Goal: Task Accomplishment & Management: Use online tool/utility

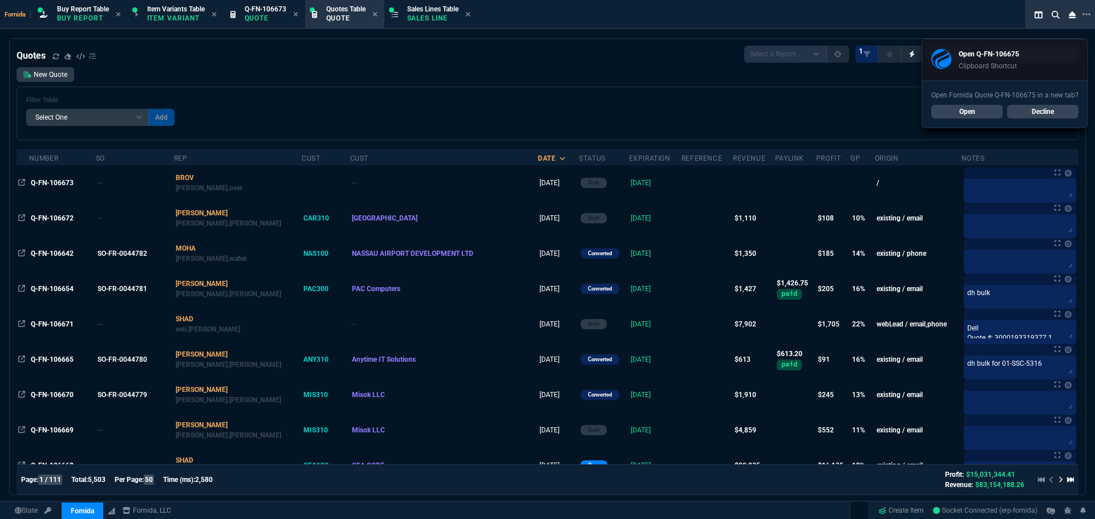
select select "1: BROV"
select select
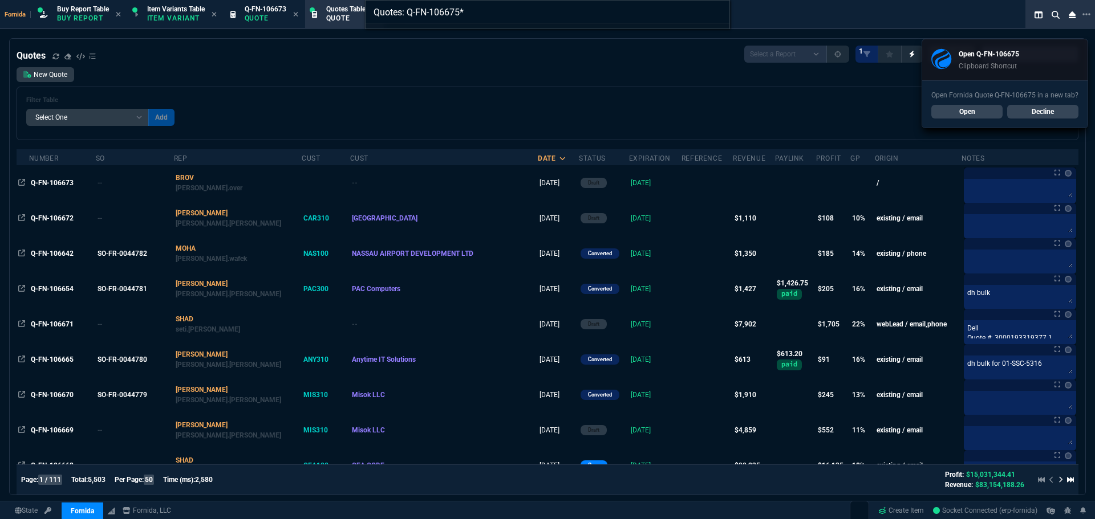
type input "Quotes: Q-FN-106675"
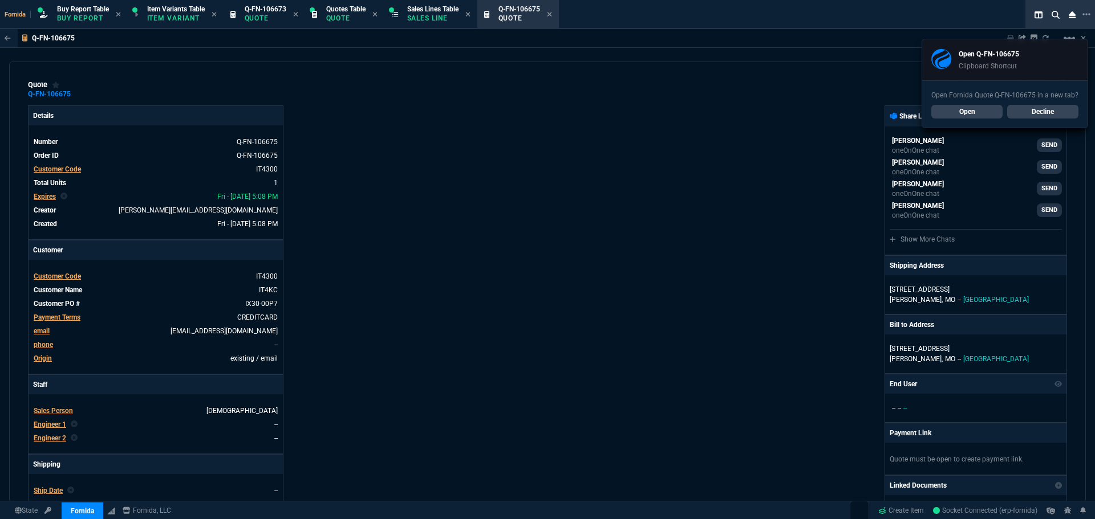
type input "21"
type input "178"
type input "92"
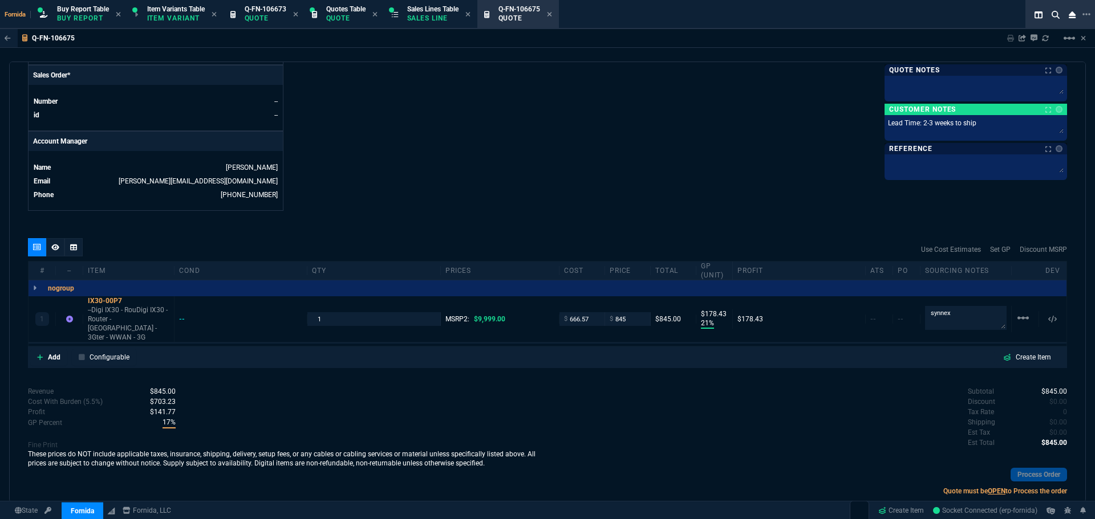
scroll to position [498, 0]
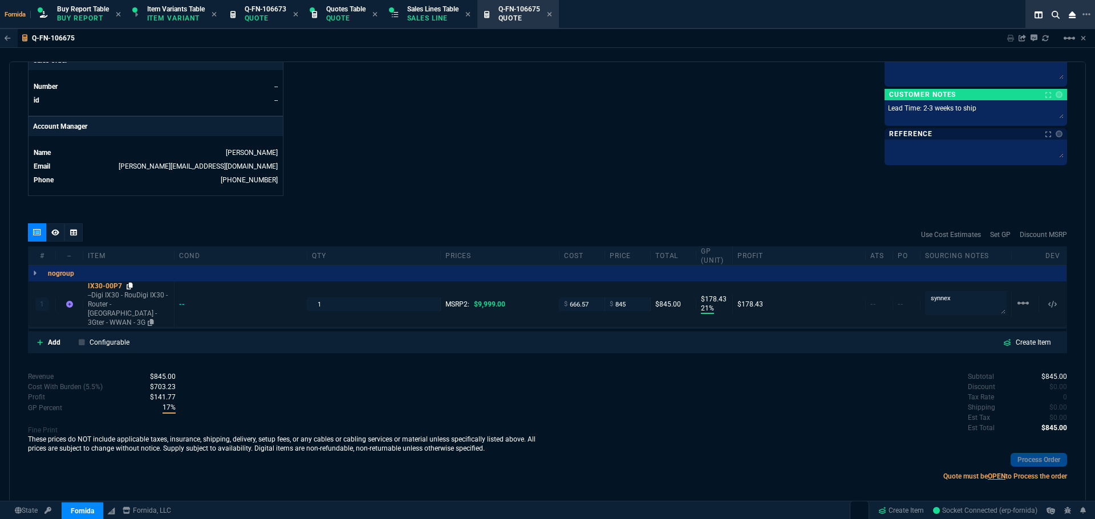
click at [129, 291] on p "--Digi IX30 - RouDigi IX30 - Router - [GEOGRAPHIC_DATA] - 3Gter - WWAN - 3G" at bounding box center [129, 309] width 82 height 36
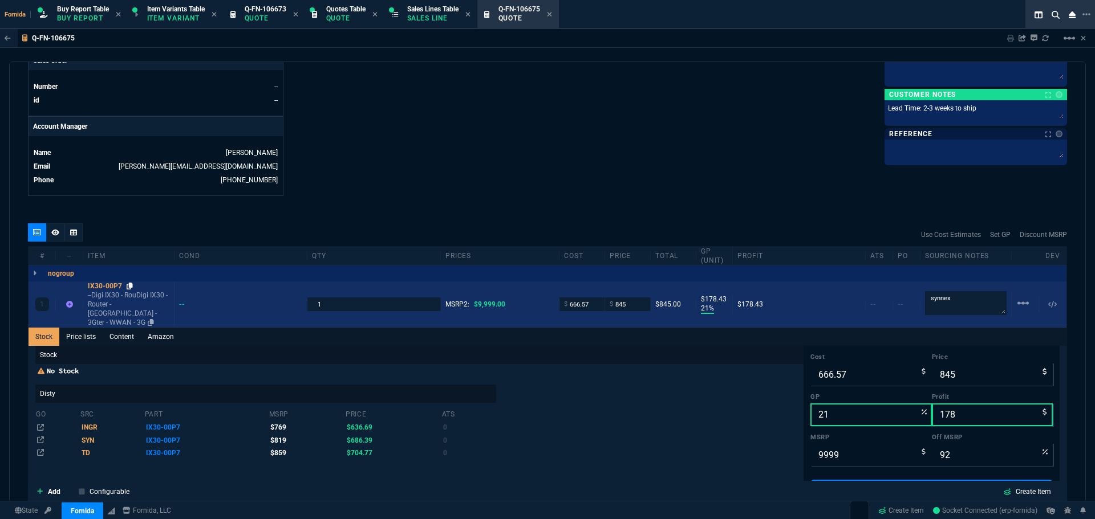
click at [130, 288] on icon at bounding box center [130, 286] width 6 height 7
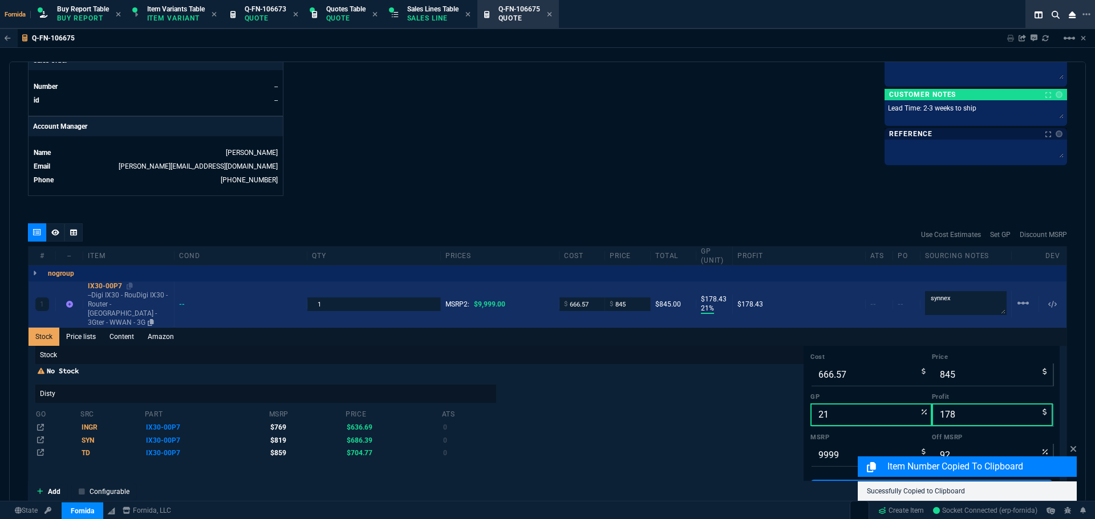
click at [127, 303] on p "--Digi IX30 - RouDigi IX30 - Router - [GEOGRAPHIC_DATA] - 3Gter - WWAN - 3G" at bounding box center [129, 309] width 82 height 36
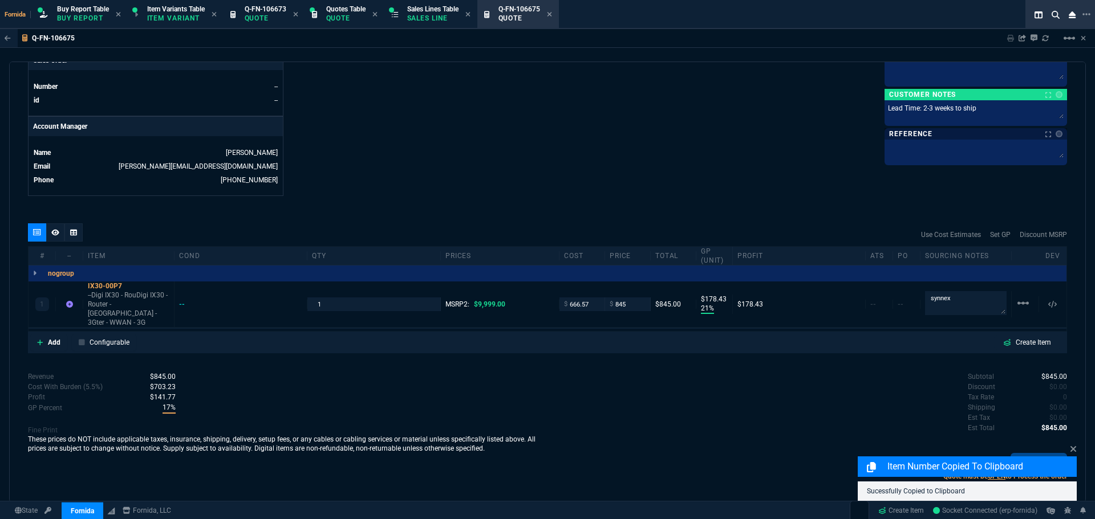
drag, startPoint x: 141, startPoint y: 298, endPoint x: 356, endPoint y: 245, distance: 220.7
click at [141, 298] on p "--Digi IX30 - RouDigi IX30 - Router - [GEOGRAPHIC_DATA] - 3Gter - WWAN - 3G" at bounding box center [129, 309] width 82 height 36
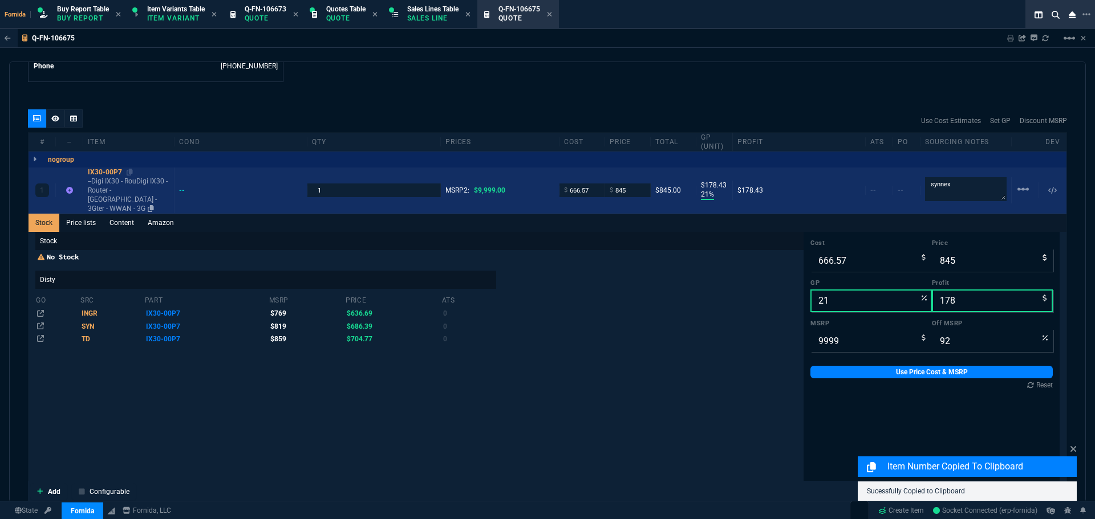
click at [116, 193] on p "--Digi IX30 - RouDigi IX30 - Router - [GEOGRAPHIC_DATA] - 3Gter - WWAN - 3G" at bounding box center [129, 195] width 82 height 36
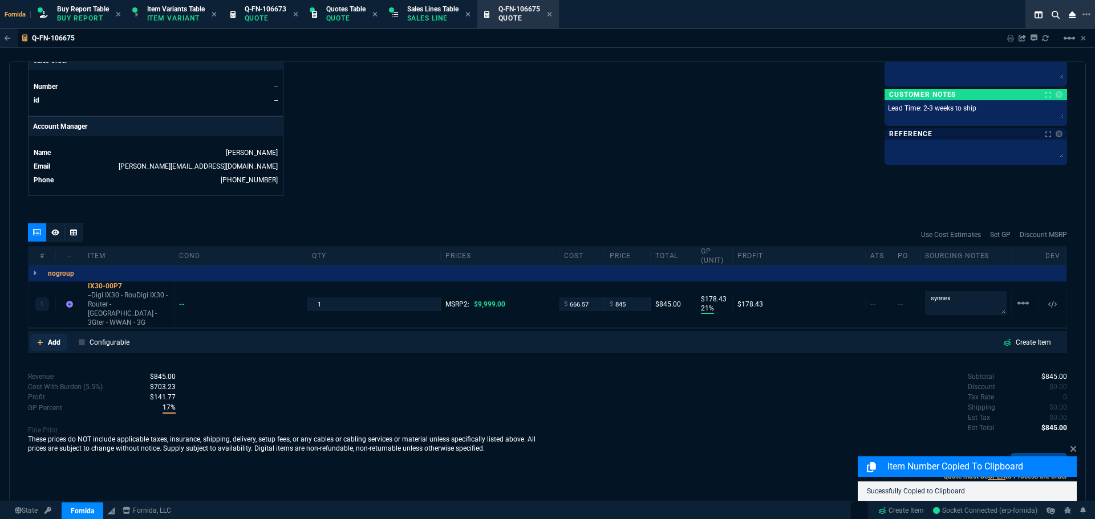
click at [47, 334] on link "Add" at bounding box center [48, 342] width 37 height 17
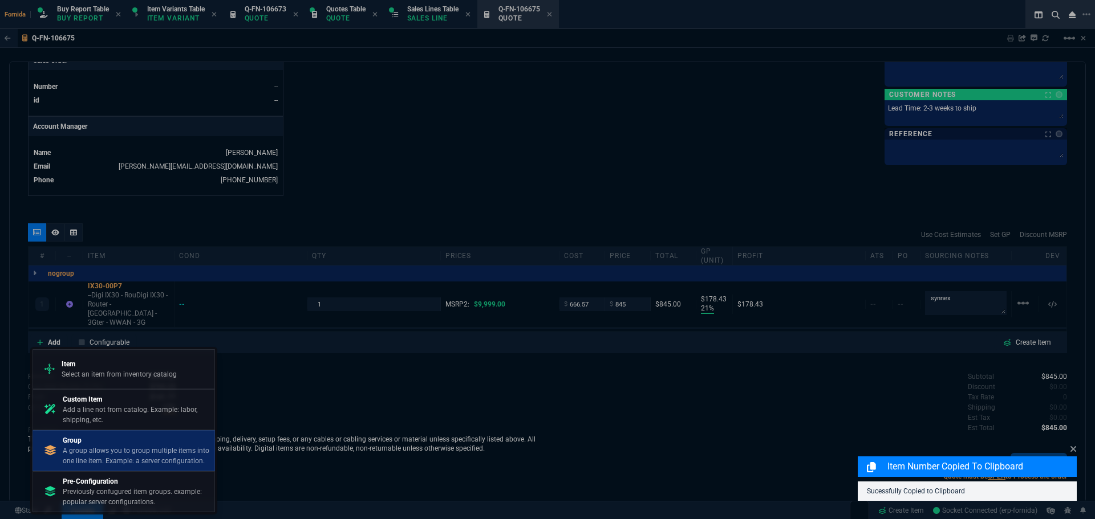
click at [104, 437] on p "Group" at bounding box center [136, 441] width 147 height 10
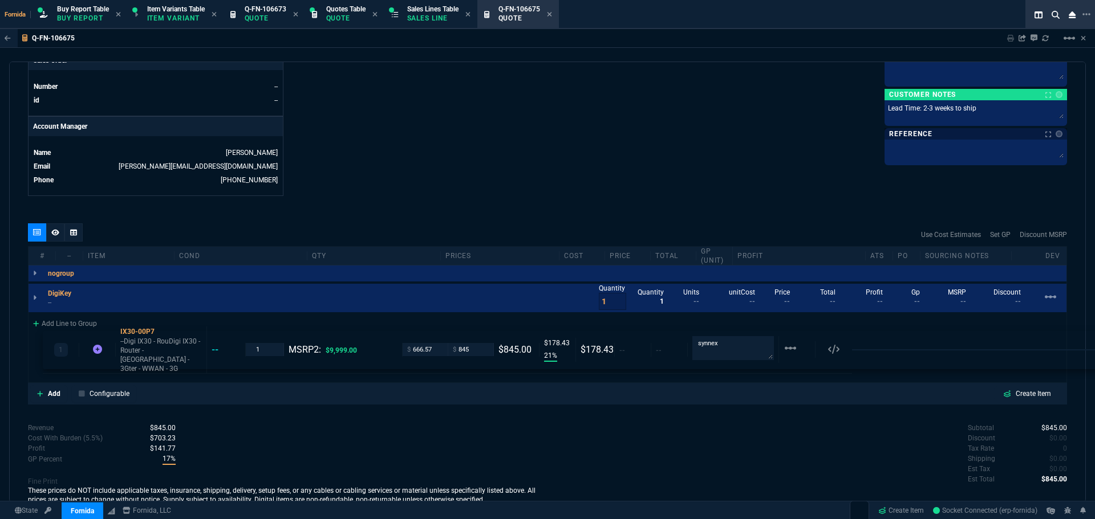
drag, startPoint x: 112, startPoint y: 303, endPoint x: 163, endPoint y: 340, distance: 62.5
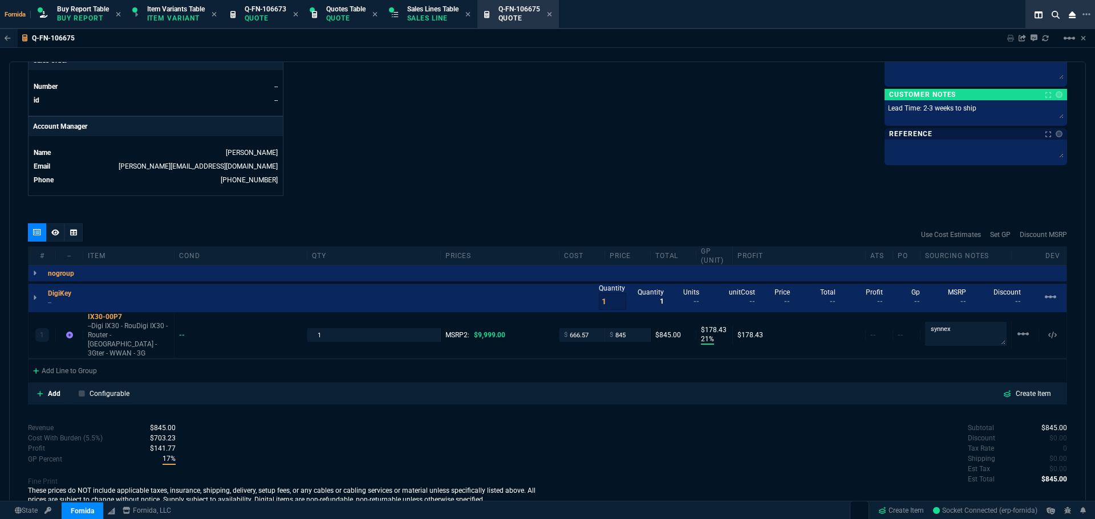
type input "21"
type input "178"
type input "92"
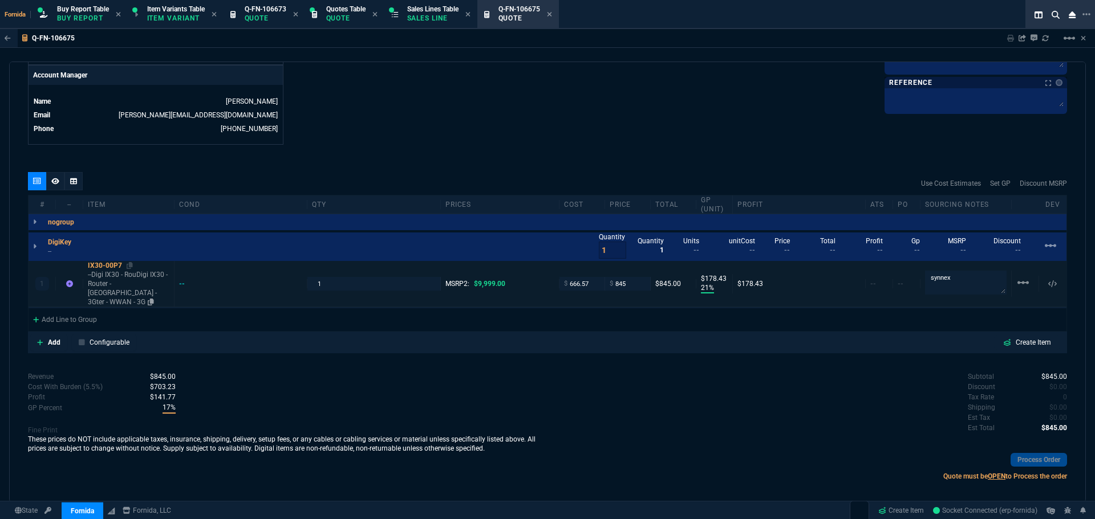
click at [133, 290] on p "--Digi IX30 - RouDigi IX30 - Router - [GEOGRAPHIC_DATA] - 3Gter - WWAN - 3G" at bounding box center [129, 288] width 82 height 36
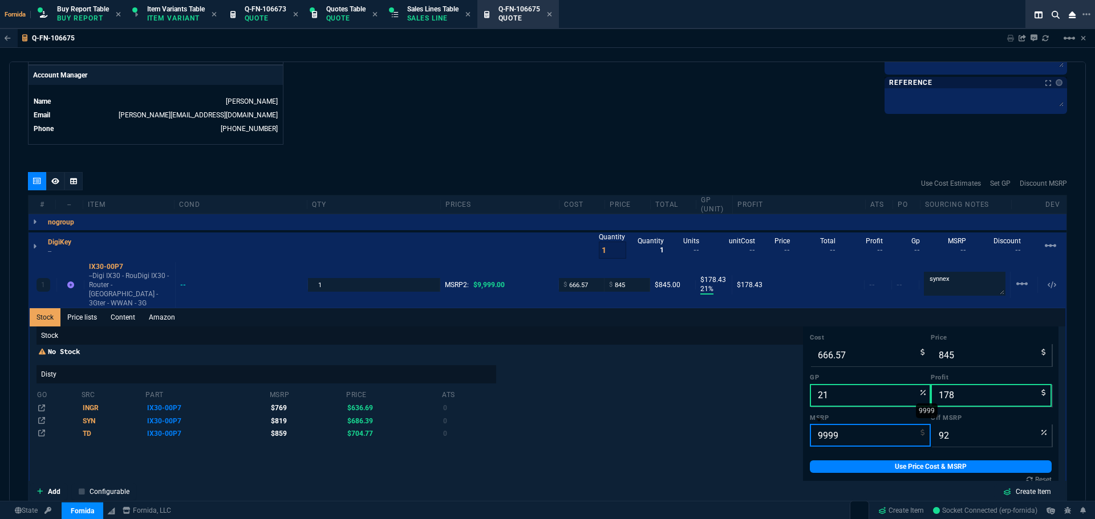
click at [815, 424] on input "9999" at bounding box center [870, 435] width 121 height 23
type input "8"
type input "-10462"
type input "81"
type input "-943"
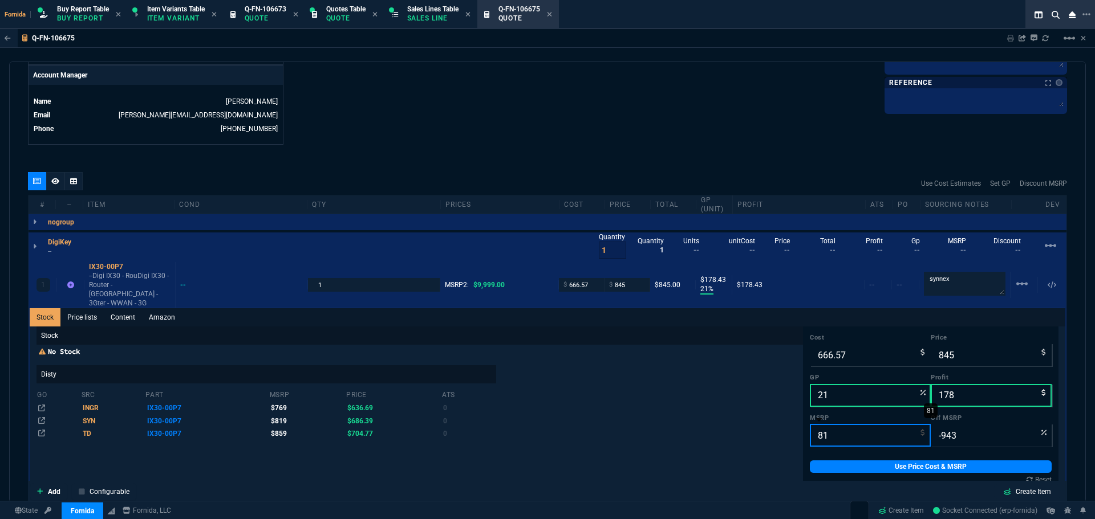
type input "819"
type input "-3"
type input "5"
type input "-16800"
type input "51"
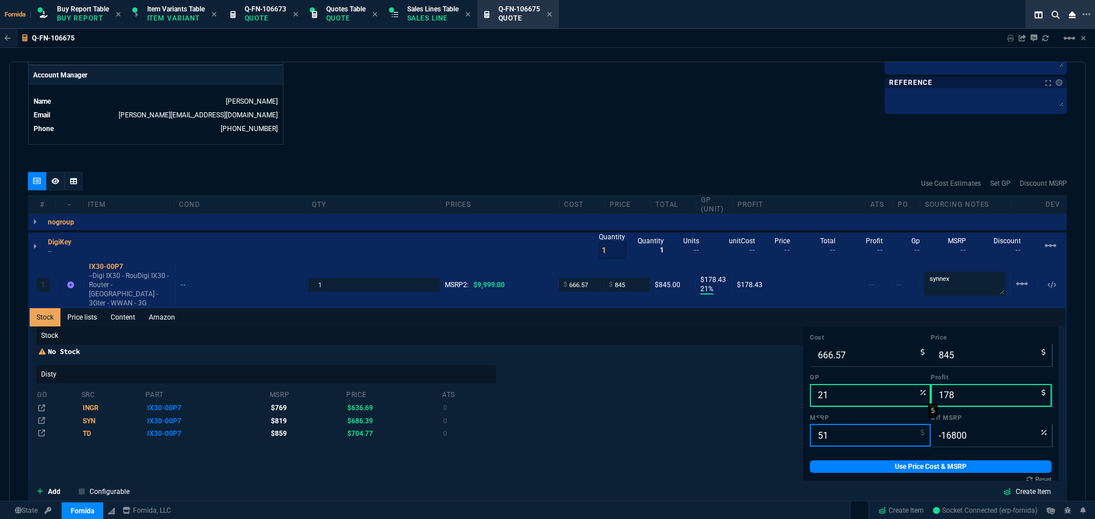
type input "-1557"
type input "519"
type input "-63"
type input "8"
type input "-10462"
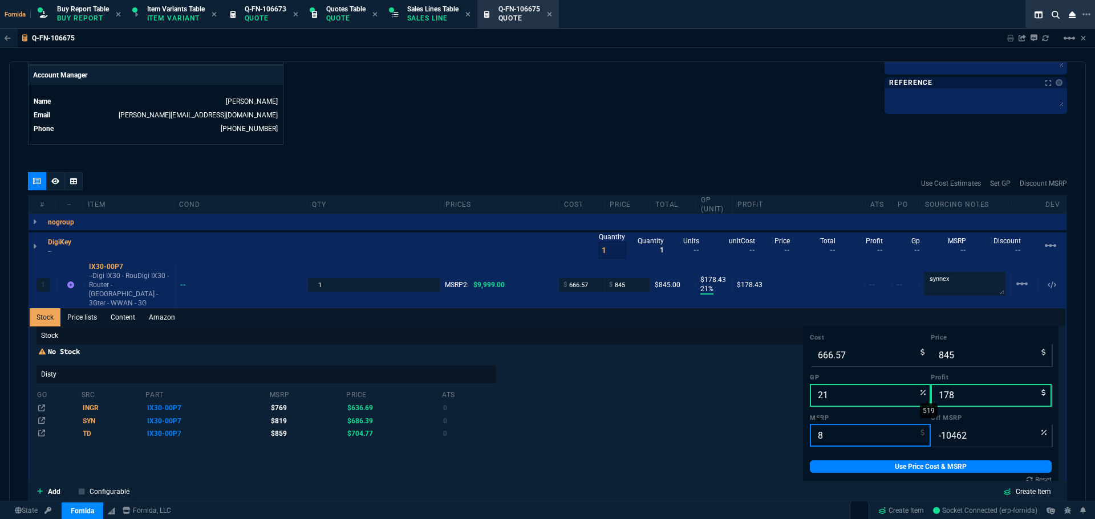
type input "81"
type input "-943"
type input "819"
type input "-3"
type input "819"
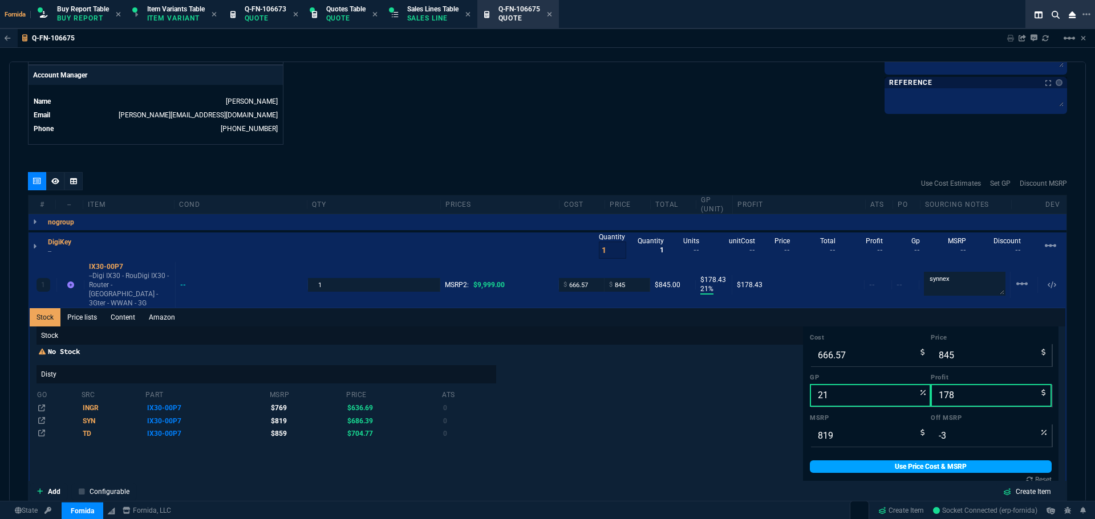
click at [844, 461] on link "Use Price Cost & MSRP" at bounding box center [931, 467] width 242 height 13
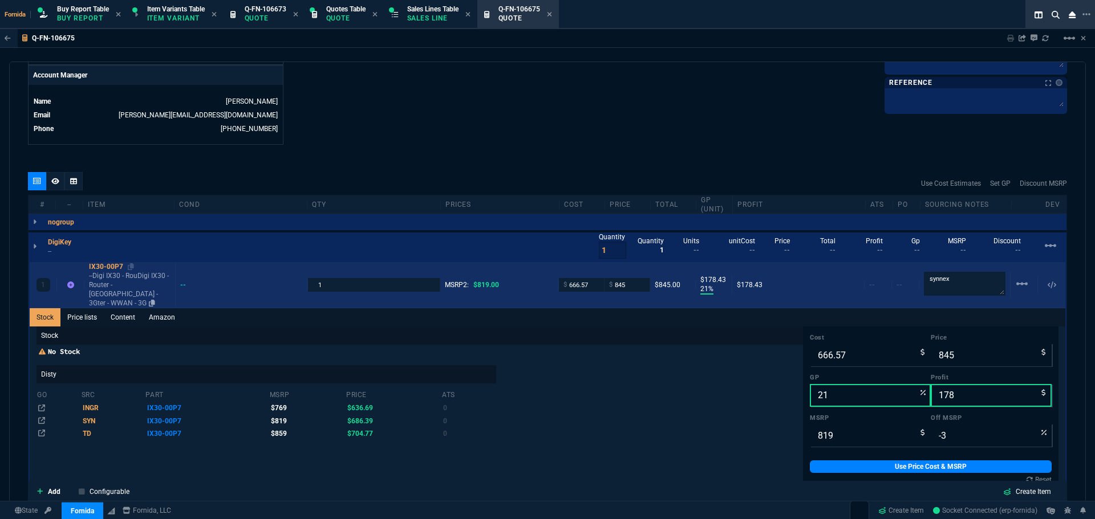
click at [147, 292] on p "--Digi IX30 - RouDigi IX30 - Router - [GEOGRAPHIC_DATA] - 3Gter - WWAN - 3G" at bounding box center [130, 289] width 82 height 36
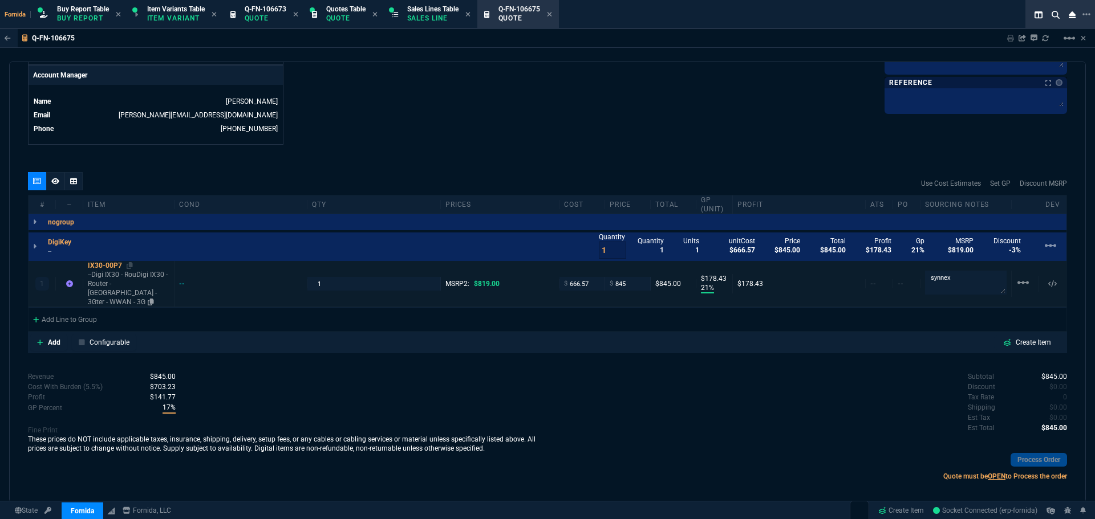
click at [113, 279] on p "--Digi IX30 - RouDigi IX30 - Router - [GEOGRAPHIC_DATA] - 3Gter - WWAN - 3G" at bounding box center [129, 288] width 82 height 36
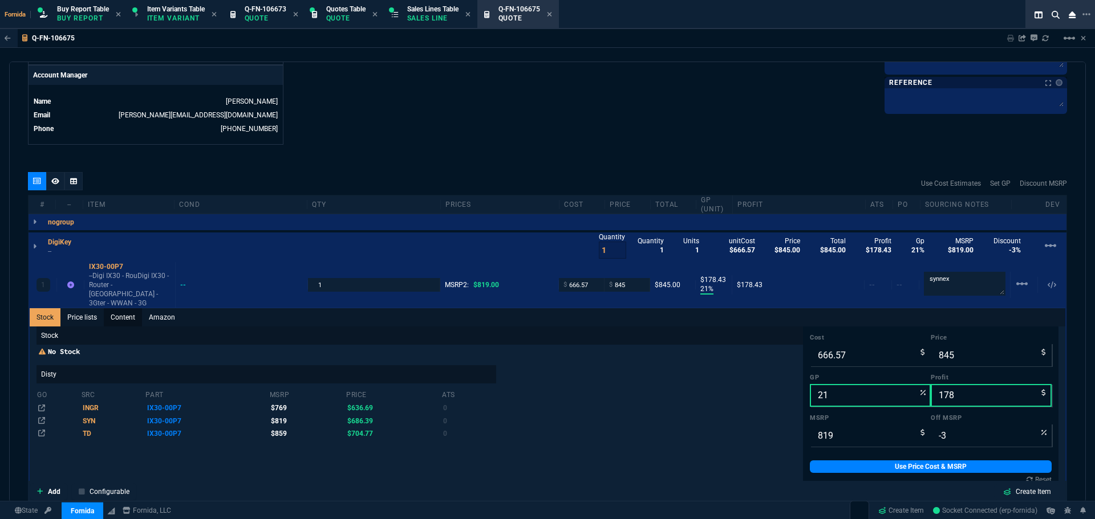
click at [124, 310] on link "Content" at bounding box center [123, 317] width 38 height 18
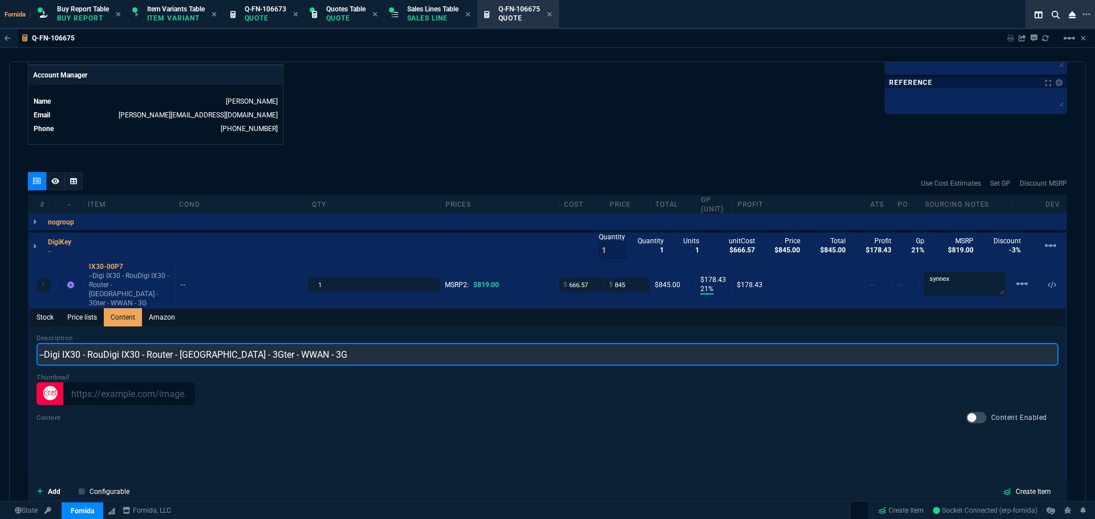
click at [166, 343] on input "--Digi IX30 - RouDigi IX30 - Router - [GEOGRAPHIC_DATA] - 3Gter - WWAN - 3G" at bounding box center [547, 354] width 1022 height 23
paste input "Digi IX30 — FirstNet Capable LTE-A Cat 7 [GEOGRAPHIC_DATA], dual Ethernet, RS-2…"
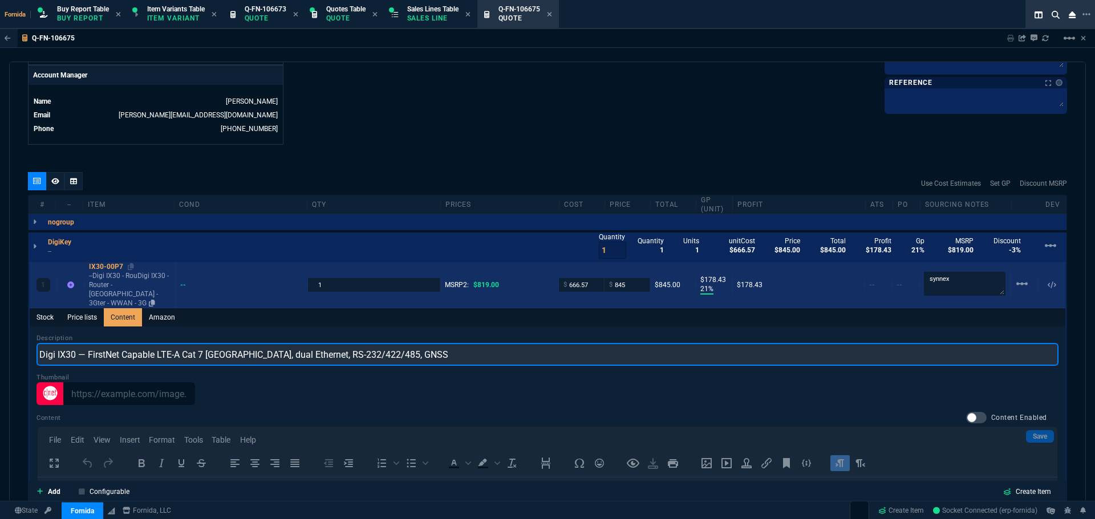
scroll to position [0, 0]
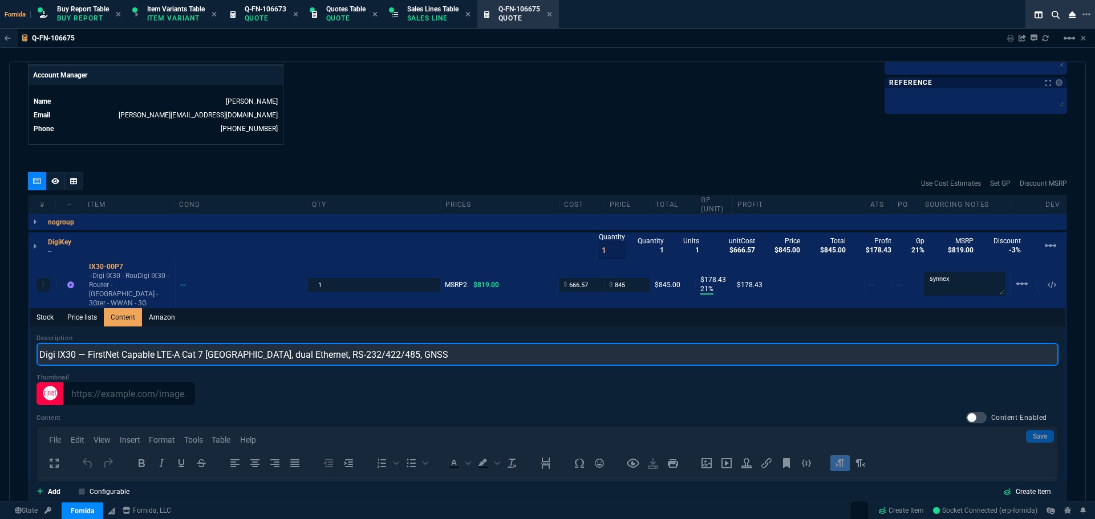
click at [87, 345] on input "Digi IX30 — FirstNet Capable LTE-A Cat 7 [GEOGRAPHIC_DATA], dual Ethernet, RS-2…" at bounding box center [547, 354] width 1022 height 23
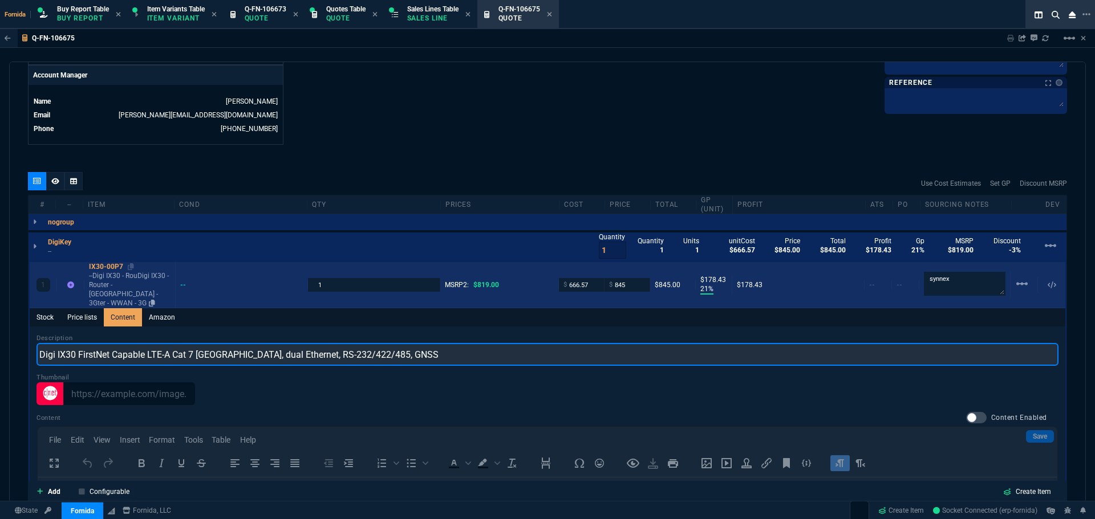
type input "Digi IX30 FirstNet Capable LTE-A Cat 7 [GEOGRAPHIC_DATA], dual Ethernet, RS-232…"
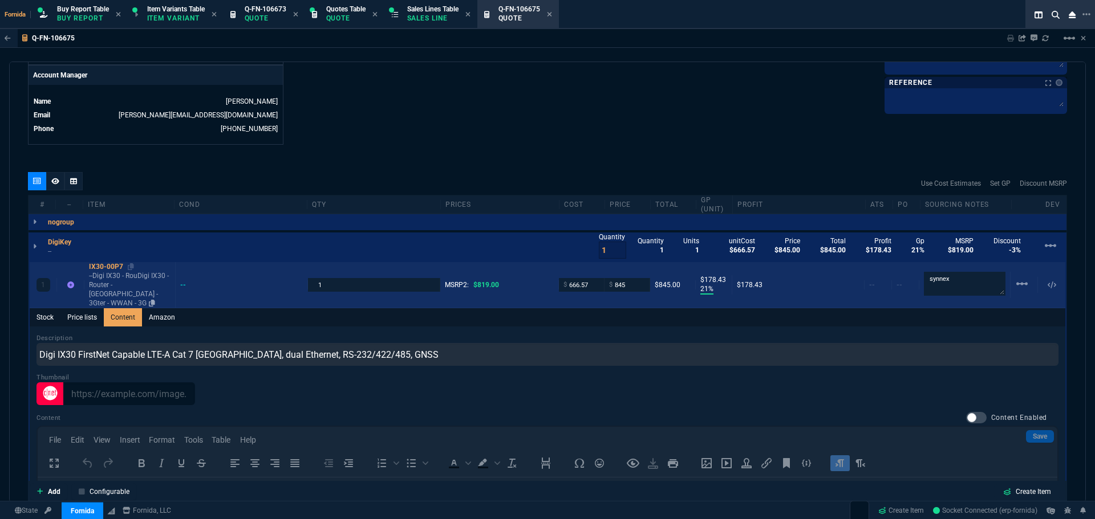
click at [108, 282] on p "--Digi IX30 - RouDigi IX30 - Router - [GEOGRAPHIC_DATA] - 3Gter - WWAN - 3G" at bounding box center [130, 289] width 82 height 36
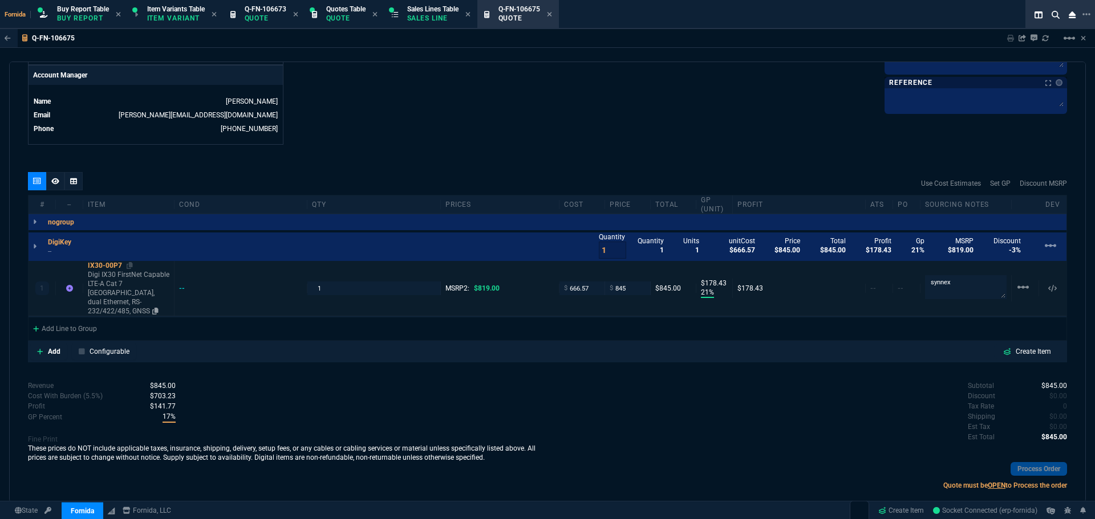
type input "21"
type input "178"
type input "-3"
click at [130, 270] on link at bounding box center [130, 265] width 6 height 9
drag, startPoint x: 554, startPoint y: 17, endPoint x: 516, endPoint y: 17, distance: 38.2
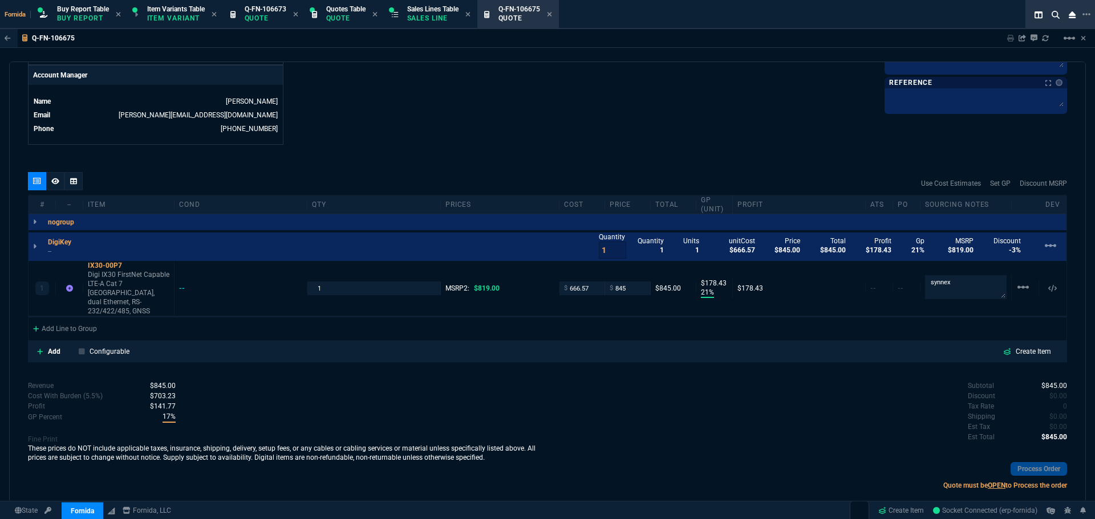
click at [552, 17] on icon at bounding box center [549, 14] width 5 height 7
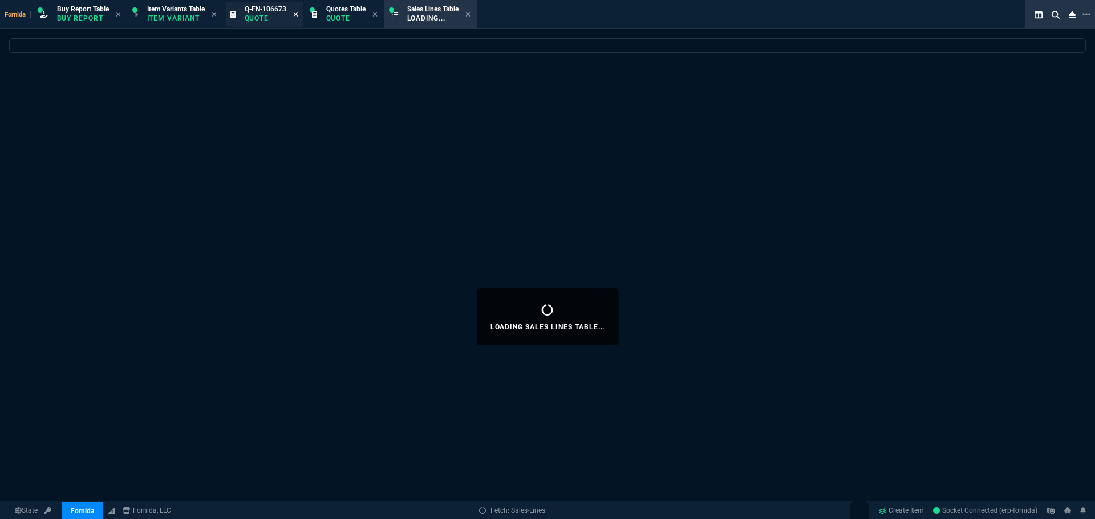
click at [295, 17] on icon at bounding box center [295, 14] width 5 height 7
select select
